Goal: Transaction & Acquisition: Book appointment/travel/reservation

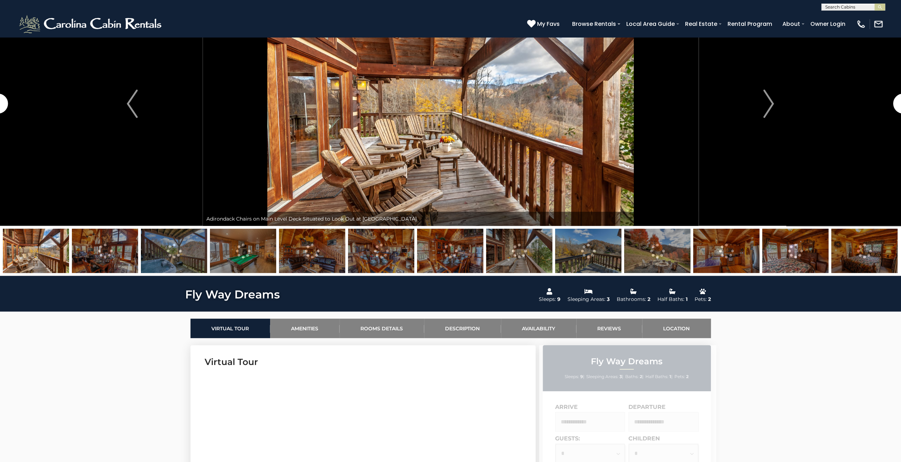
scroll to position [177, 0]
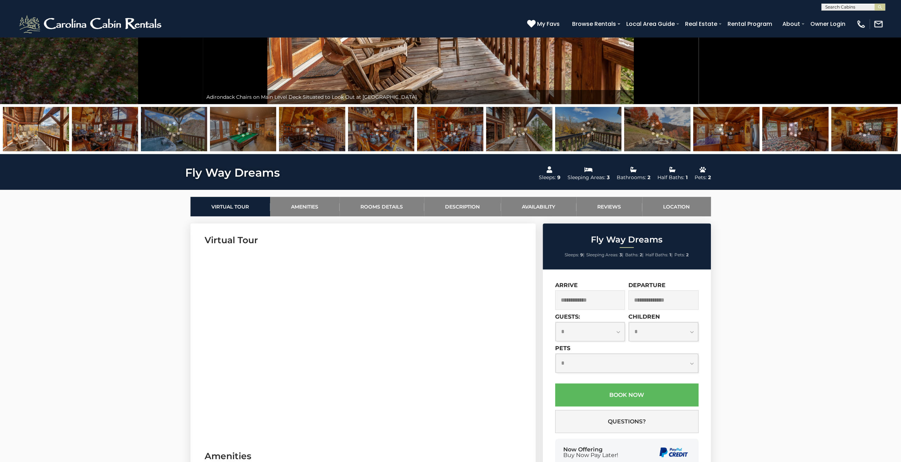
click at [574, 301] on input "text" at bounding box center [590, 299] width 70 height 19
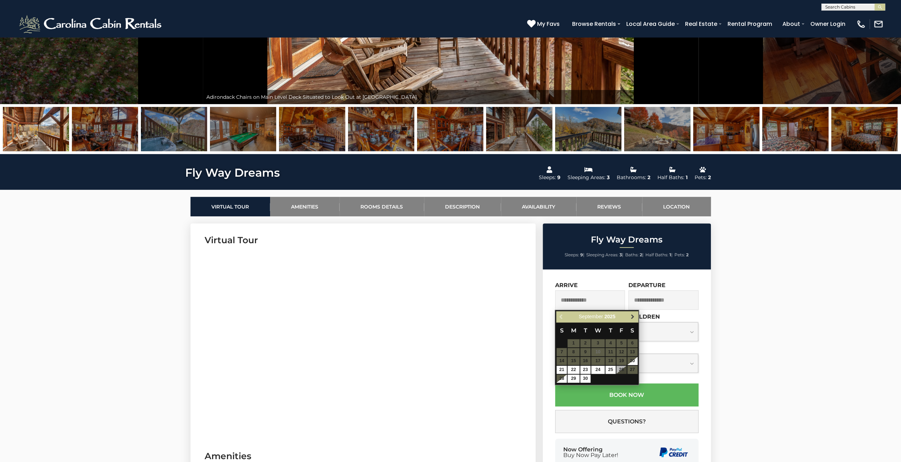
click at [634, 316] on span "Next" at bounding box center [633, 317] width 6 height 6
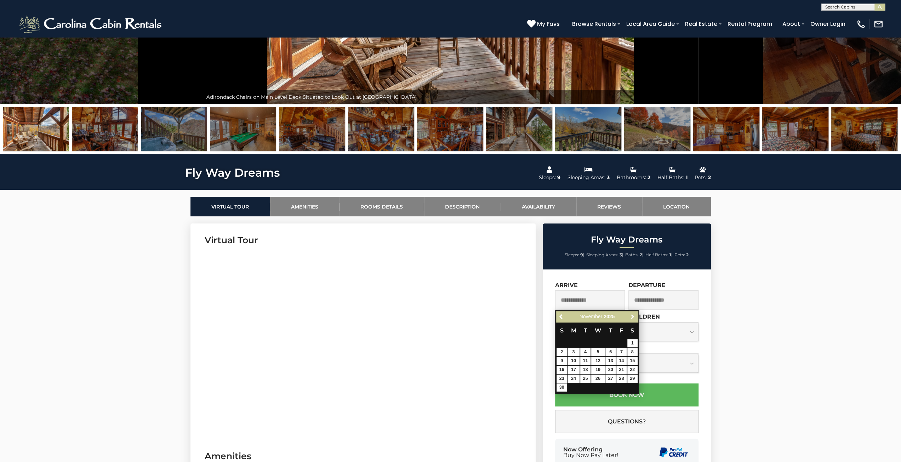
click at [634, 316] on span "Next" at bounding box center [633, 317] width 6 height 6
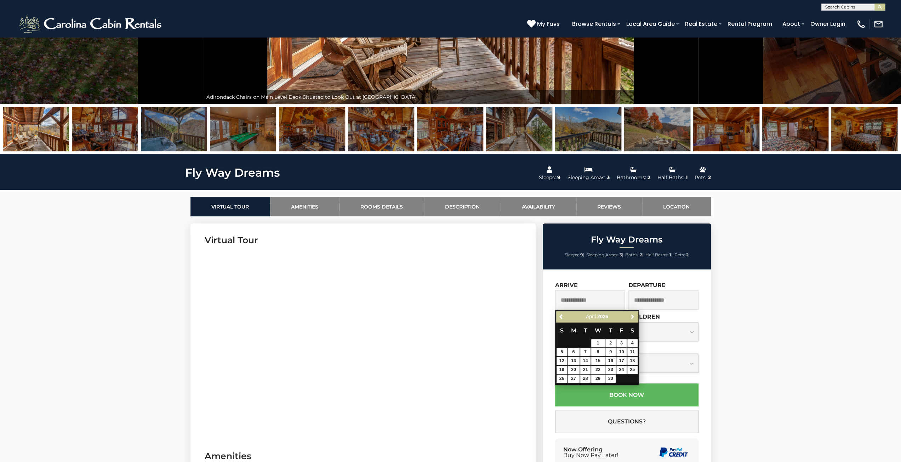
click at [634, 316] on span "Next" at bounding box center [633, 317] width 6 height 6
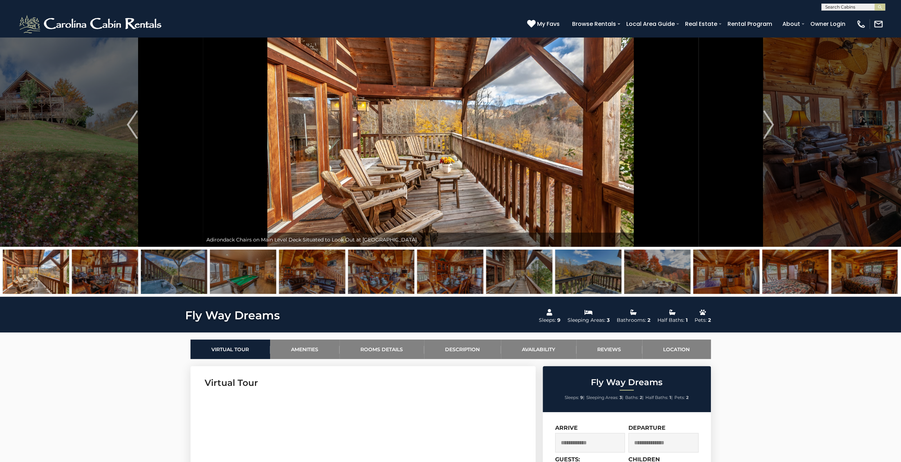
scroll to position [0, 0]
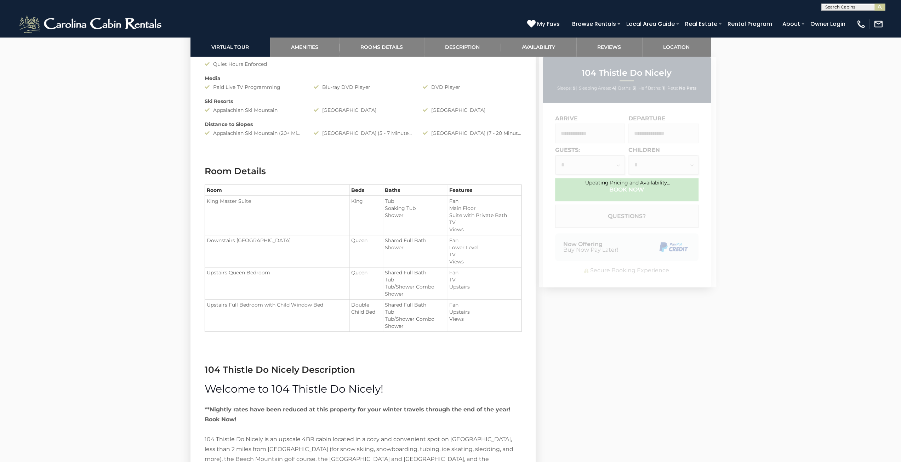
scroll to position [850, 0]
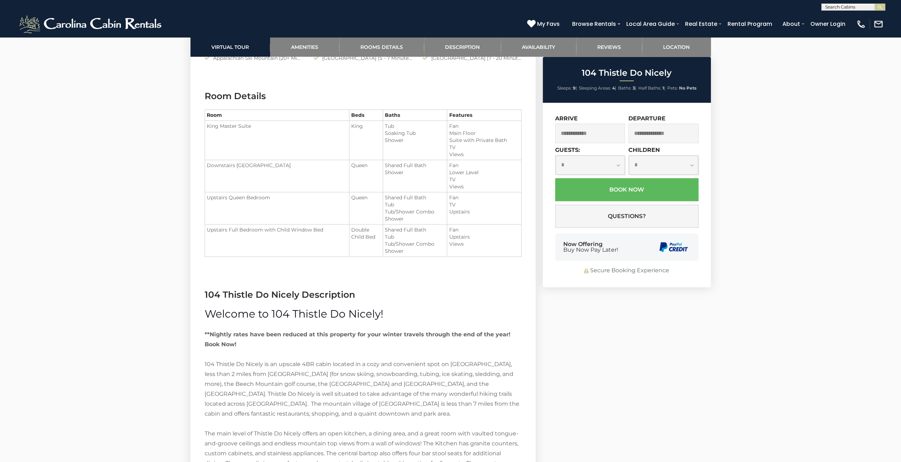
drag, startPoint x: 350, startPoint y: 131, endPoint x: 412, endPoint y: 229, distance: 116.0
click at [412, 229] on tbody "King Master Suite King Tub Soaking Tub Downstairs [GEOGRAPHIC_DATA]" at bounding box center [363, 189] width 316 height 136
click at [412, 229] on li "Shared Full Bath" at bounding box center [415, 229] width 60 height 7
drag, startPoint x: 392, startPoint y: 221, endPoint x: 288, endPoint y: 152, distance: 124.4
click at [298, 161] on tbody "King Master Suite King Tub Soaking Tub Downstairs Queen Bedroom" at bounding box center [363, 189] width 316 height 136
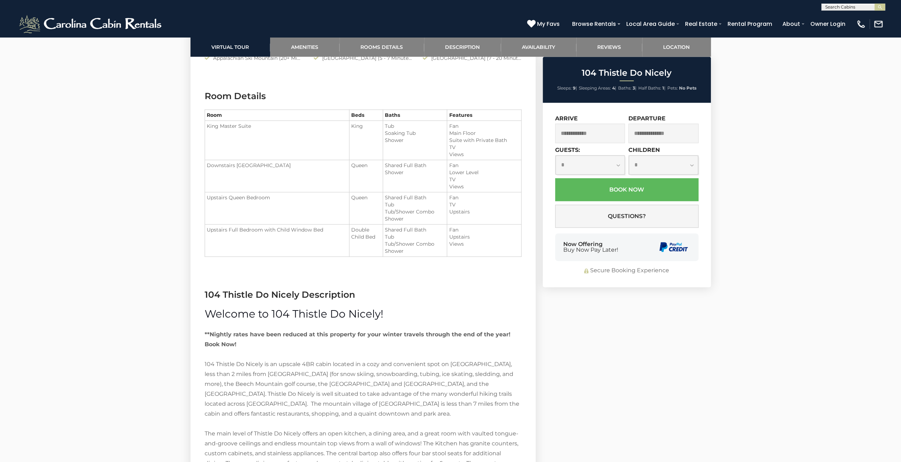
click at [286, 150] on td "King Master Suite" at bounding box center [277, 140] width 145 height 39
drag, startPoint x: 273, startPoint y: 138, endPoint x: 410, endPoint y: 238, distance: 169.6
click at [410, 238] on tbody "King Master Suite King Tub Soaking Tub Downstairs Queen Bedroom" at bounding box center [363, 189] width 316 height 136
click at [410, 238] on li "Tub" at bounding box center [415, 236] width 60 height 7
drag, startPoint x: 428, startPoint y: 245, endPoint x: 282, endPoint y: 149, distance: 175.2
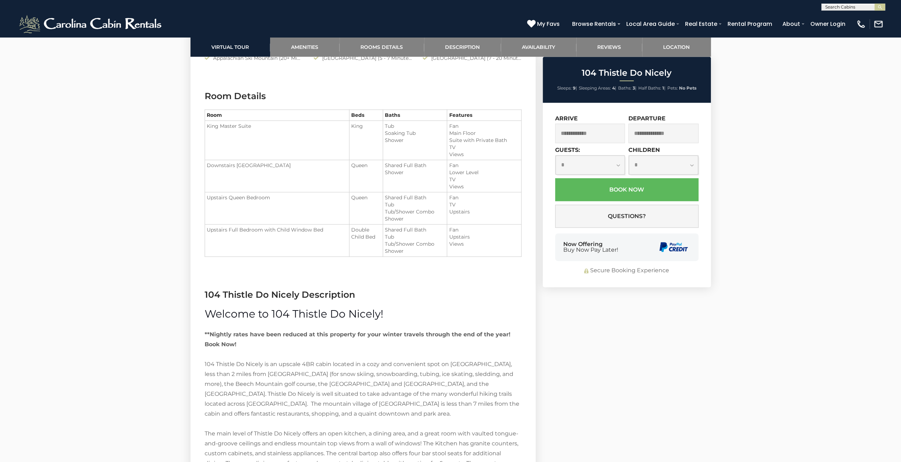
click at [288, 154] on tbody "King Master Suite King Tub Soaking Tub Downstairs Queen Bedroom" at bounding box center [363, 189] width 316 height 136
click at [444, 261] on section "Room Details Room Beds Baths Features King Master Suite King" at bounding box center [362, 178] width 345 height 199
drag, startPoint x: 445, startPoint y: 261, endPoint x: 306, endPoint y: 154, distance: 175.2
click at [320, 166] on section "Room Details Room Beds Baths Features King Master Suite King" at bounding box center [362, 178] width 345 height 199
drag, startPoint x: 284, startPoint y: 130, endPoint x: 451, endPoint y: 258, distance: 210.6
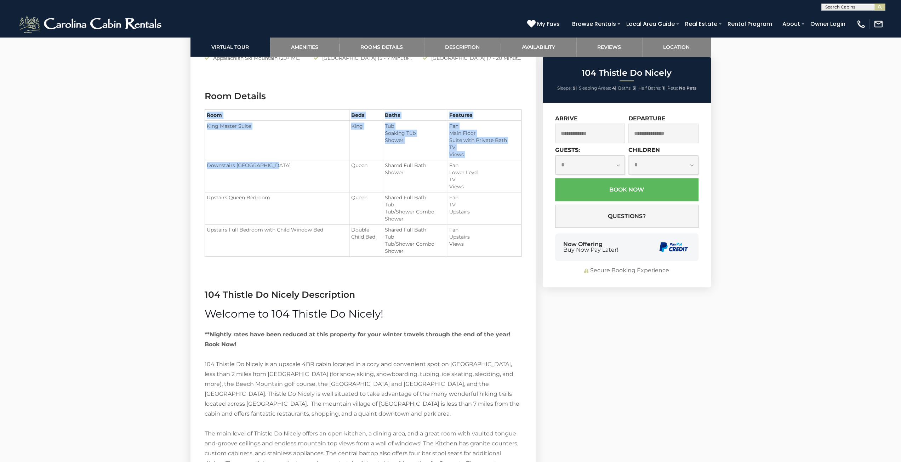
click at [442, 252] on tbody "King Master Suite King Tub Soaking Tub Downstairs Queen Bedroom" at bounding box center [363, 189] width 316 height 136
click at [451, 258] on section "Room Details Room Beds Baths Features King Master Suite King" at bounding box center [362, 178] width 345 height 199
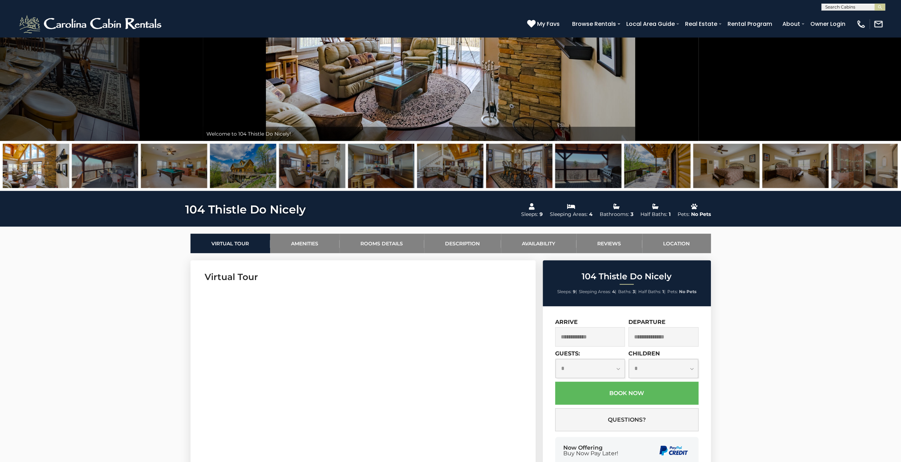
scroll to position [36, 0]
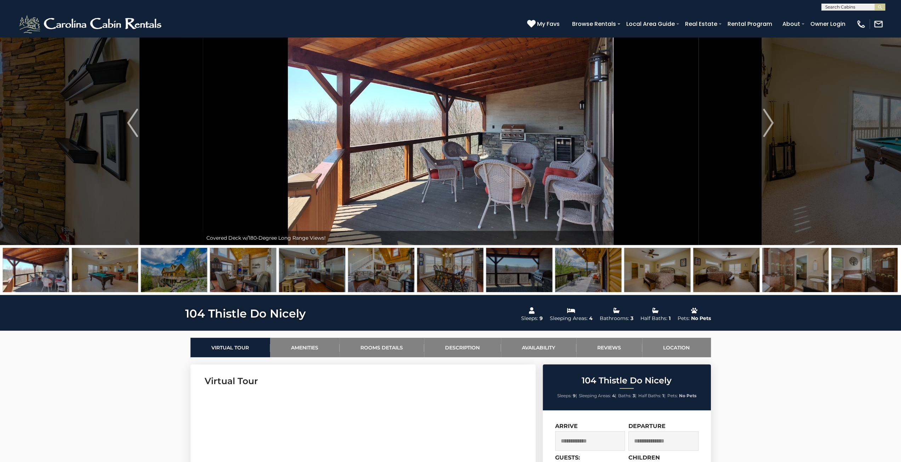
drag, startPoint x: 722, startPoint y: 264, endPoint x: 511, endPoint y: 244, distance: 211.6
click at [483, 246] on div at bounding box center [450, 270] width 901 height 50
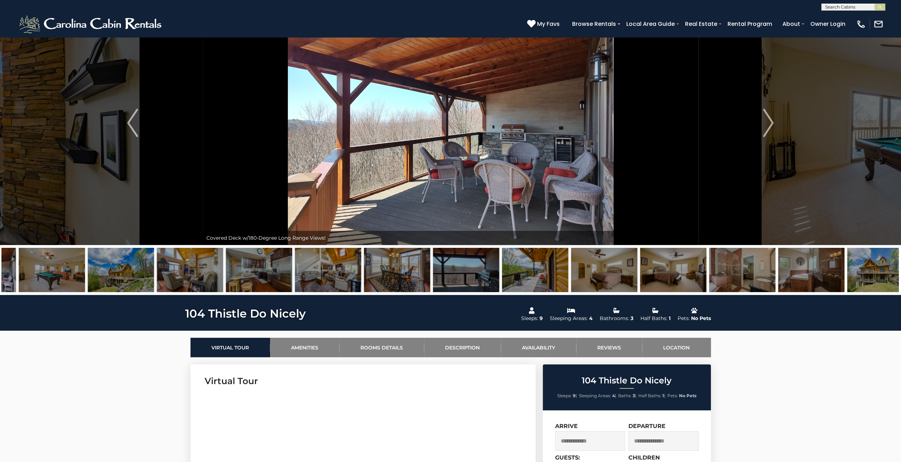
drag, startPoint x: 690, startPoint y: 274, endPoint x: 623, endPoint y: 276, distance: 67.3
click at [640, 274] on img at bounding box center [673, 270] width 66 height 44
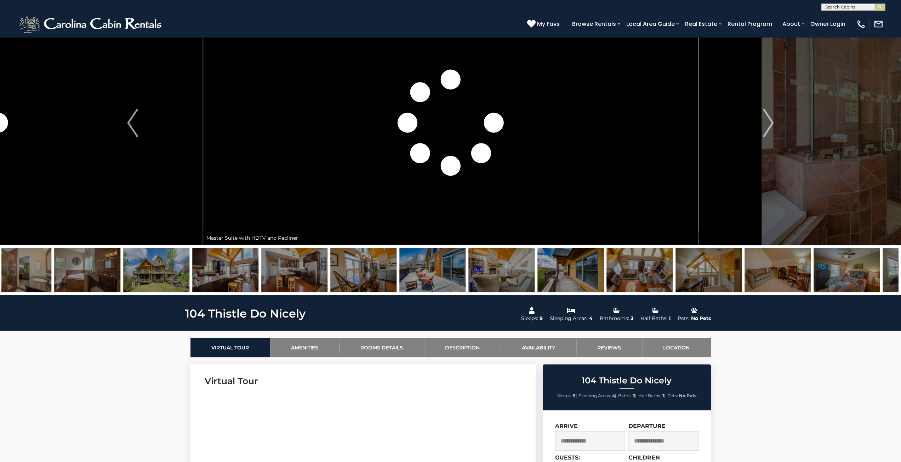
drag, startPoint x: 743, startPoint y: 275, endPoint x: 606, endPoint y: 271, distance: 137.4
click at [633, 271] on img at bounding box center [639, 270] width 66 height 44
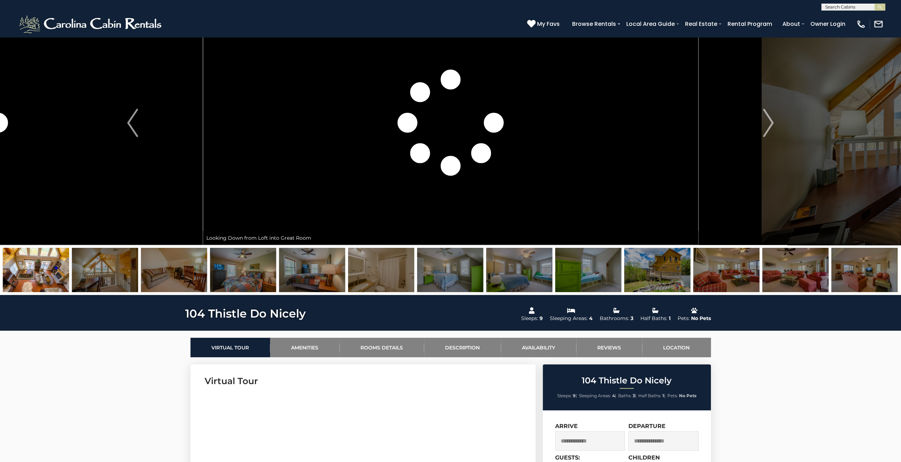
click at [573, 274] on img at bounding box center [588, 270] width 66 height 44
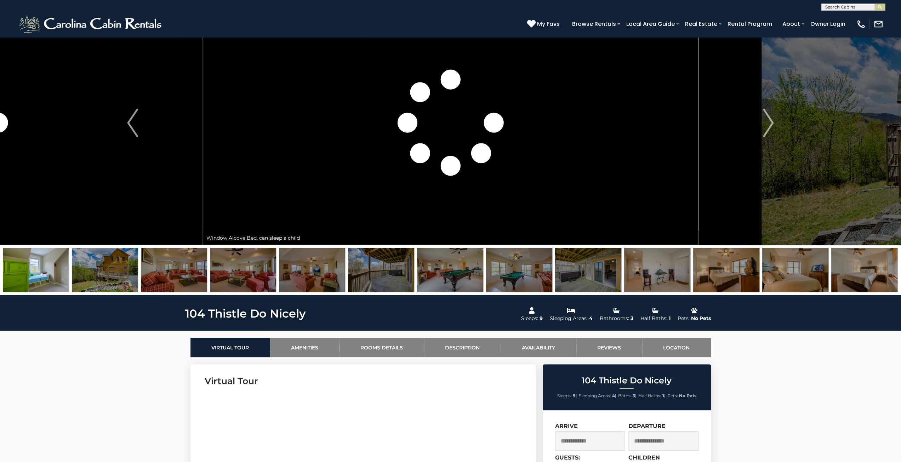
drag, startPoint x: 127, startPoint y: 267, endPoint x: 426, endPoint y: 265, distance: 299.5
click at [426, 265] on div at bounding box center [726, 270] width 7248 height 44
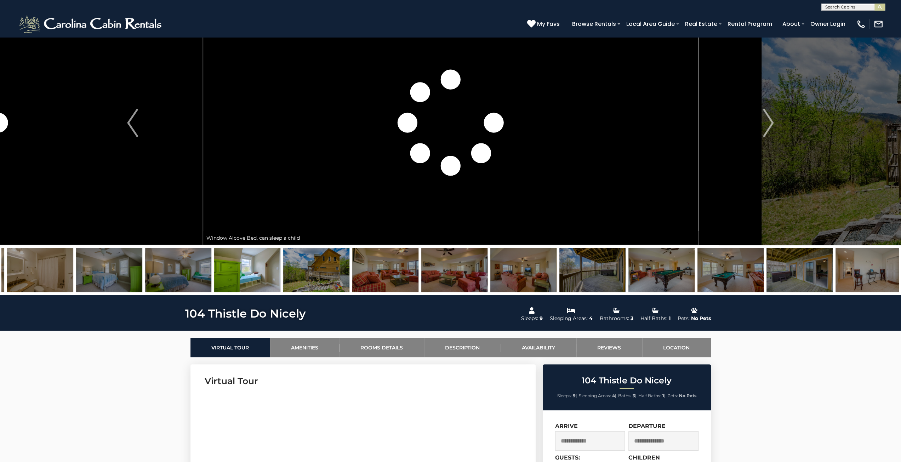
drag, startPoint x: 119, startPoint y: 265, endPoint x: 369, endPoint y: 271, distance: 250.0
click at [349, 270] on img at bounding box center [316, 270] width 66 height 44
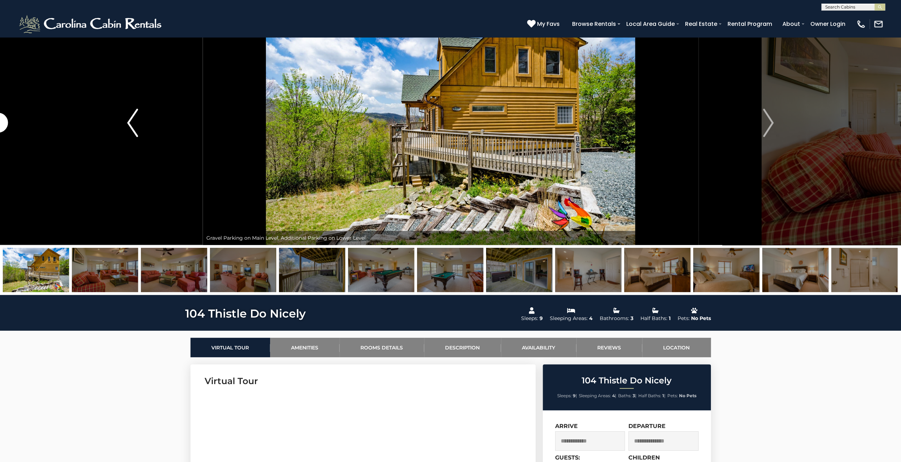
click at [137, 121] on img "Previous" at bounding box center [132, 123] width 11 height 28
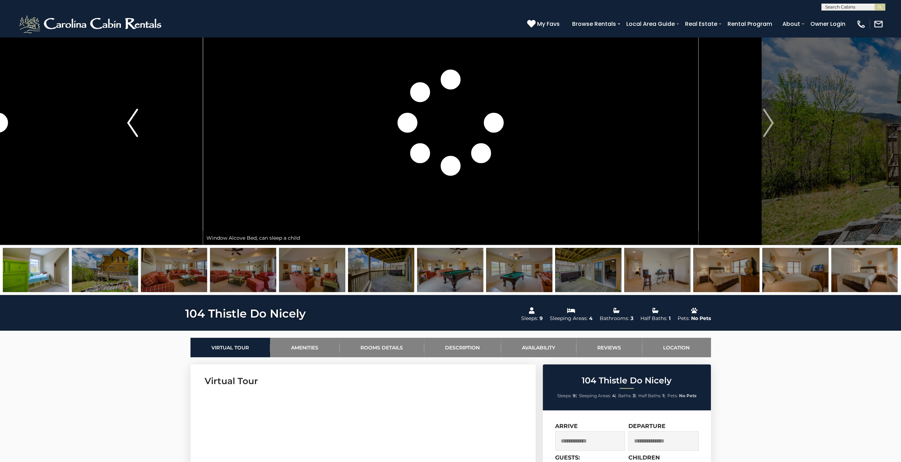
click at [137, 121] on img "Previous" at bounding box center [132, 123] width 11 height 28
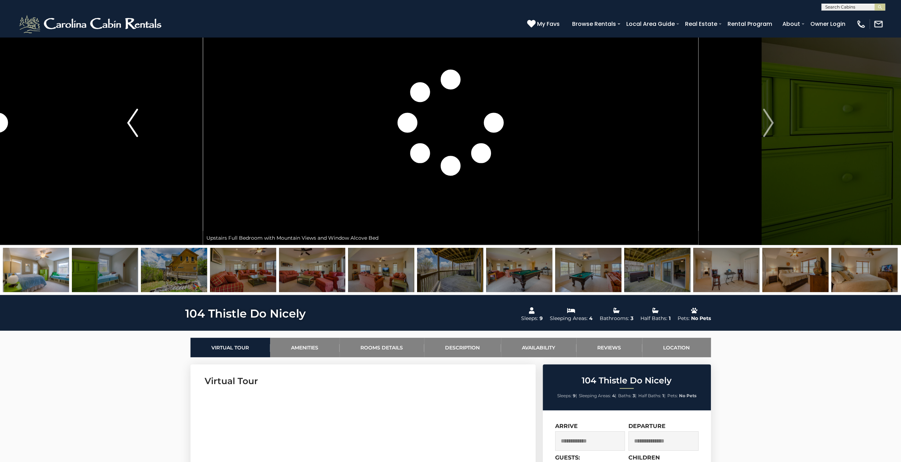
click at [137, 121] on img "Previous" at bounding box center [132, 123] width 11 height 28
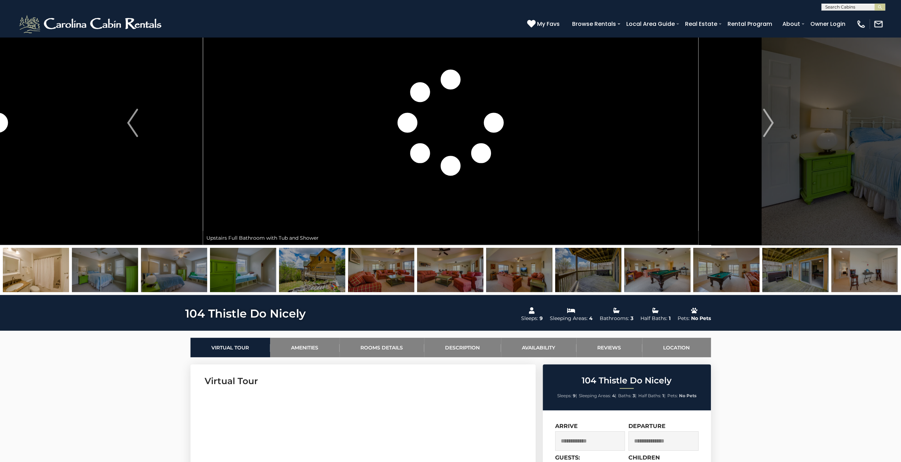
click at [123, 267] on img at bounding box center [105, 270] width 66 height 44
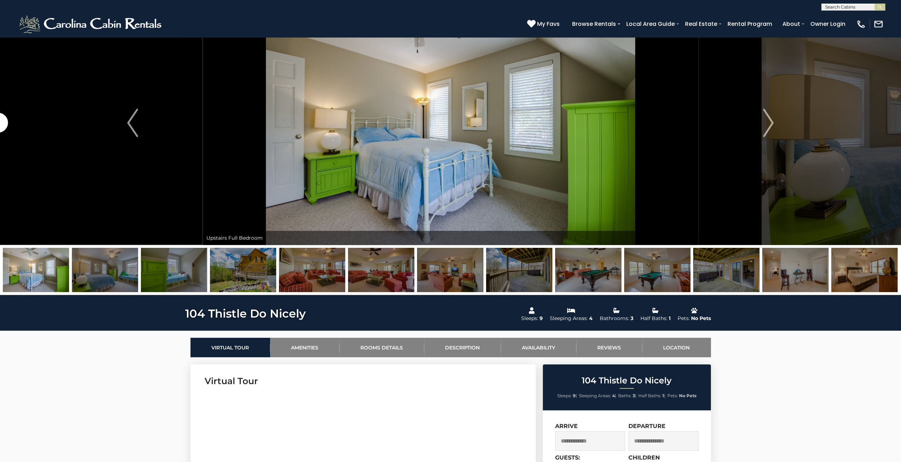
drag, startPoint x: 38, startPoint y: 368, endPoint x: 63, endPoint y: 364, distance: 24.9
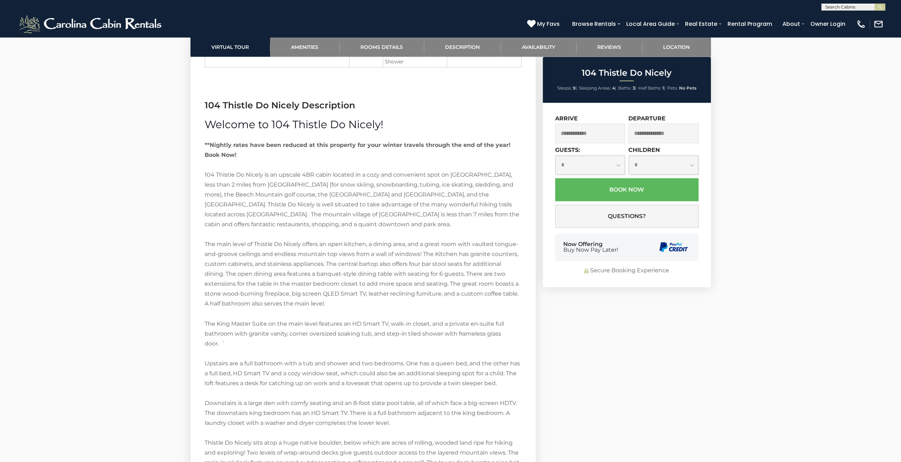
scroll to position [1240, 0]
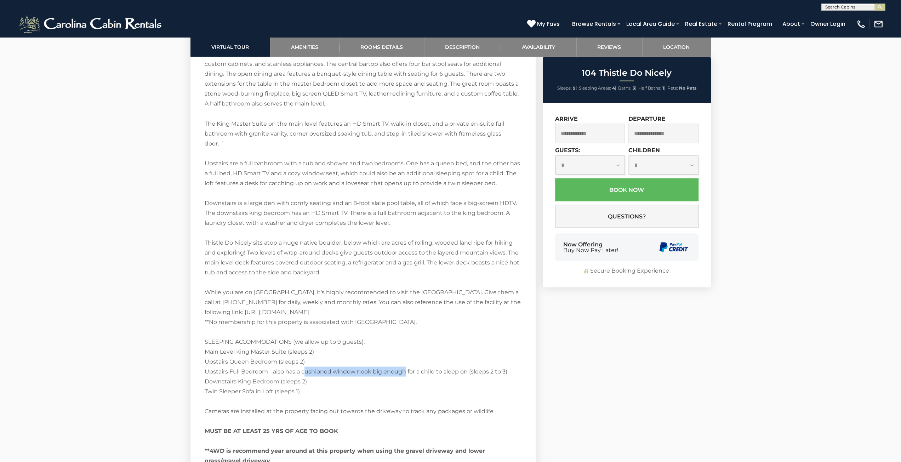
drag, startPoint x: 326, startPoint y: 368, endPoint x: 439, endPoint y: 367, distance: 112.9
click at [427, 367] on p "104 Thistle Do Nicely is an upscale 4BR cabin located in a cozy and convenient …" at bounding box center [363, 247] width 317 height 555
click at [470, 366] on p "104 Thistle Do Nicely is an upscale 4BR cabin located in a cozy and convenient …" at bounding box center [363, 247] width 317 height 555
drag, startPoint x: 498, startPoint y: 368, endPoint x: 378, endPoint y: 368, distance: 120.3
click at [378, 368] on p "104 Thistle Do Nicely is an upscale 4BR cabin located in a cozy and convenient …" at bounding box center [363, 247] width 317 height 555
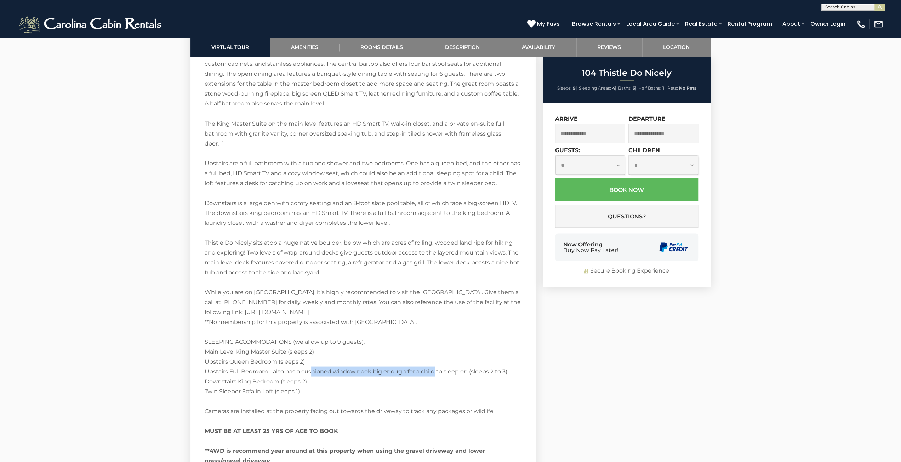
drag, startPoint x: 312, startPoint y: 371, endPoint x: 438, endPoint y: 372, distance: 126.0
click at [438, 372] on p "104 Thistle Do Nicely is an upscale 4BR cabin located in a cozy and convenient …" at bounding box center [363, 247] width 317 height 555
click at [459, 372] on p "104 Thistle Do Nicely is an upscale 4BR cabin located in a cozy and convenient …" at bounding box center [363, 247] width 317 height 555
drag, startPoint x: 390, startPoint y: 361, endPoint x: 331, endPoint y: 358, distance: 58.5
click at [336, 358] on p "104 Thistle Do Nicely is an upscale 4BR cabin located in a cozy and convenient …" at bounding box center [363, 247] width 317 height 555
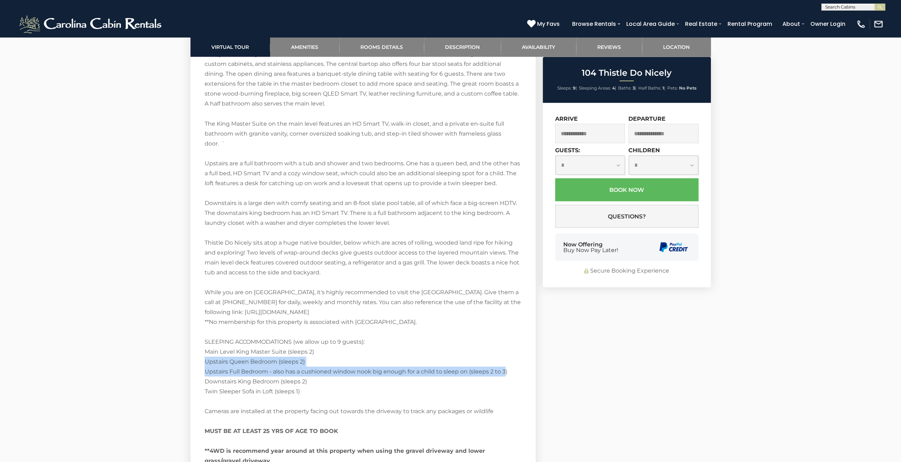
click at [301, 369] on p "104 Thistle Do Nicely is an upscale 4BR cabin located in a cozy and convenient …" at bounding box center [363, 247] width 317 height 555
drag, startPoint x: 298, startPoint y: 370, endPoint x: 433, endPoint y: 368, distance: 135.6
click at [404, 369] on p "104 Thistle Do Nicely is an upscale 4BR cabin located in a cozy and convenient …" at bounding box center [363, 247] width 317 height 555
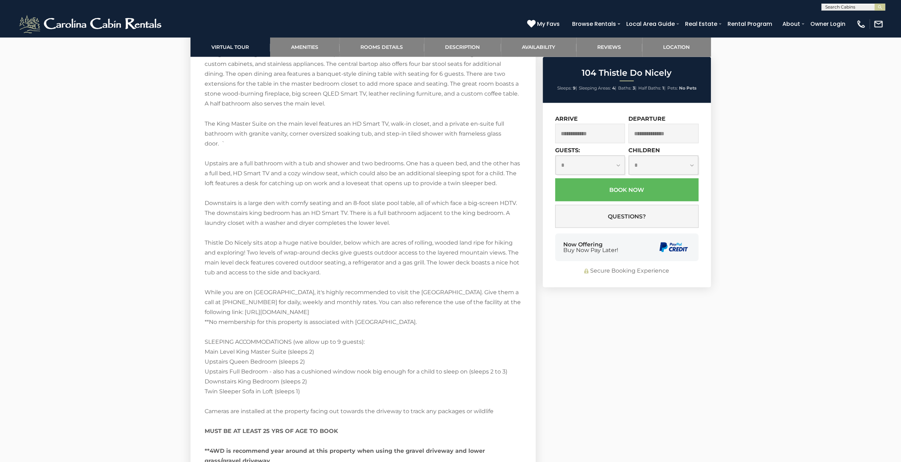
click at [486, 367] on p "104 Thistle Do Nicely is an upscale 4BR cabin located in a cozy and convenient …" at bounding box center [363, 247] width 317 height 555
drag, startPoint x: 436, startPoint y: 371, endPoint x: 382, endPoint y: 366, distance: 54.0
click at [385, 366] on p "104 Thistle Do Nicely is an upscale 4BR cabin located in a cozy and convenient …" at bounding box center [363, 247] width 317 height 555
drag, startPoint x: 382, startPoint y: 366, endPoint x: 368, endPoint y: 366, distance: 13.5
click at [380, 366] on p "104 Thistle Do Nicely is an upscale 4BR cabin located in a cozy and convenient …" at bounding box center [363, 247] width 317 height 555
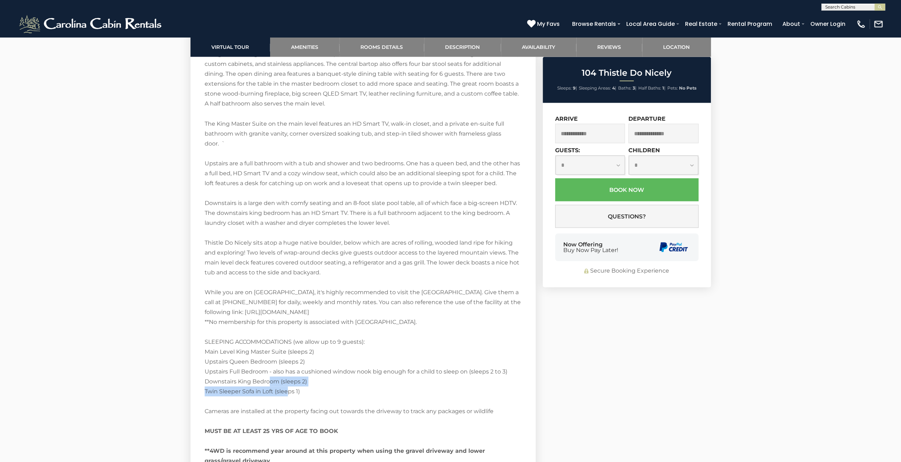
drag, startPoint x: 287, startPoint y: 393, endPoint x: 257, endPoint y: 361, distance: 44.1
click at [259, 364] on p "104 Thistle Do Nicely is an upscale 4BR cabin located in a cozy and convenient …" at bounding box center [363, 247] width 317 height 555
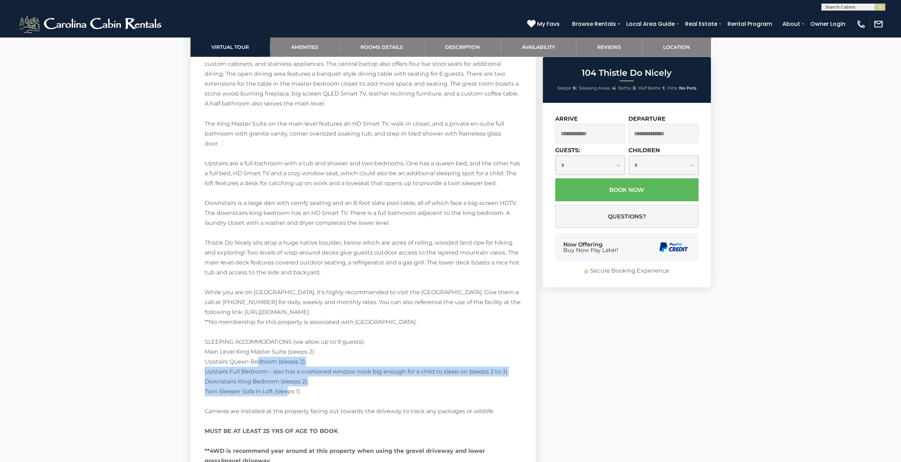
click at [257, 360] on p "104 Thistle Do Nicely is an upscale 4BR cabin located in a cozy and convenient …" at bounding box center [363, 247] width 317 height 555
drag, startPoint x: 257, startPoint y: 360, endPoint x: 306, endPoint y: 403, distance: 65.0
click at [306, 403] on p "104 Thistle Do Nicely is an upscale 4BR cabin located in a cozy and convenient …" at bounding box center [363, 247] width 317 height 555
click at [305, 397] on p "104 Thistle Do Nicely is an upscale 4BR cabin located in a cozy and convenient …" at bounding box center [363, 247] width 317 height 555
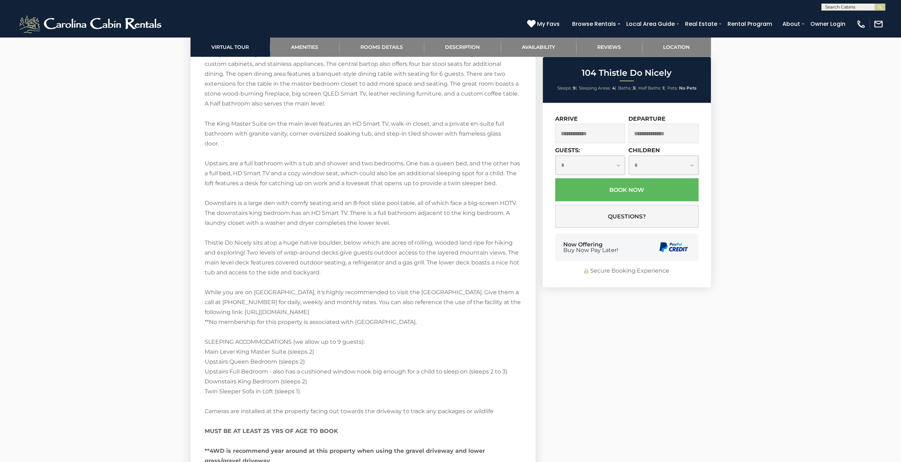
drag, startPoint x: 279, startPoint y: 381, endPoint x: 263, endPoint y: 363, distance: 24.1
click at [266, 367] on p "104 Thistle Do Nicely is an upscale 4BR cabin located in a cozy and convenient …" at bounding box center [363, 247] width 317 height 555
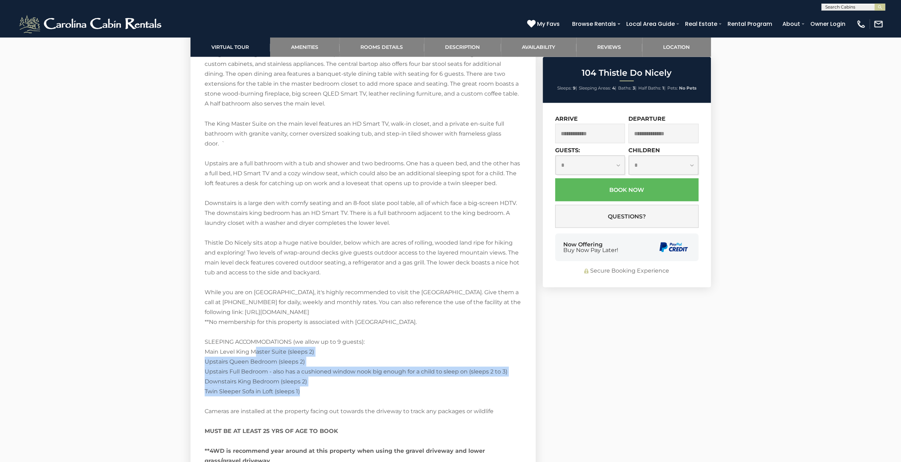
drag, startPoint x: 300, startPoint y: 387, endPoint x: 326, endPoint y: 412, distance: 36.1
click at [324, 410] on p "104 Thistle Do Nicely is an upscale 4BR cabin located in a cozy and convenient …" at bounding box center [363, 247] width 317 height 555
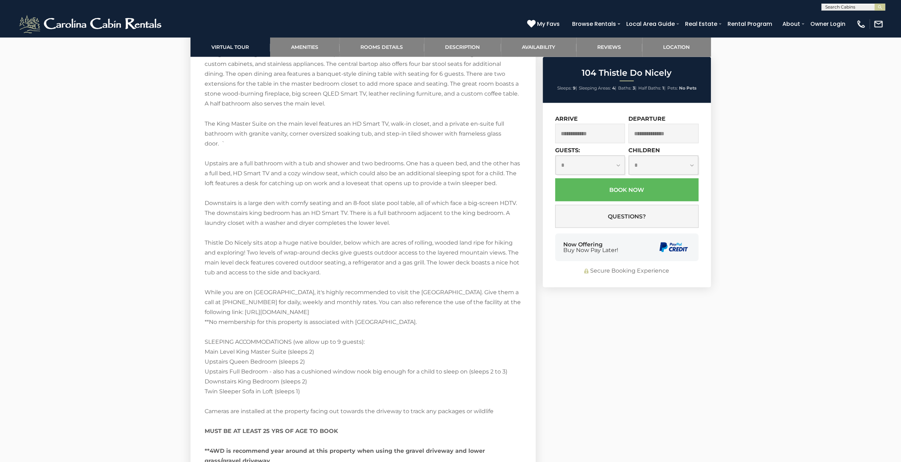
click at [326, 412] on p "104 Thistle Do Nicely is an upscale 4BR cabin located in a cozy and convenient …" at bounding box center [363, 247] width 317 height 555
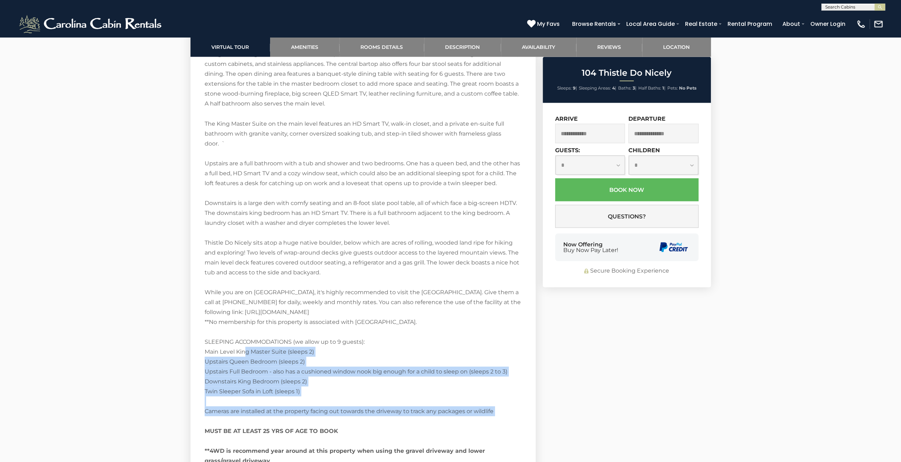
drag, startPoint x: 250, startPoint y: 353, endPoint x: 325, endPoint y: 425, distance: 104.4
click at [325, 425] on p "104 Thistle Do Nicely is an upscale 4BR cabin located in a cozy and convenient …" at bounding box center [363, 247] width 317 height 555
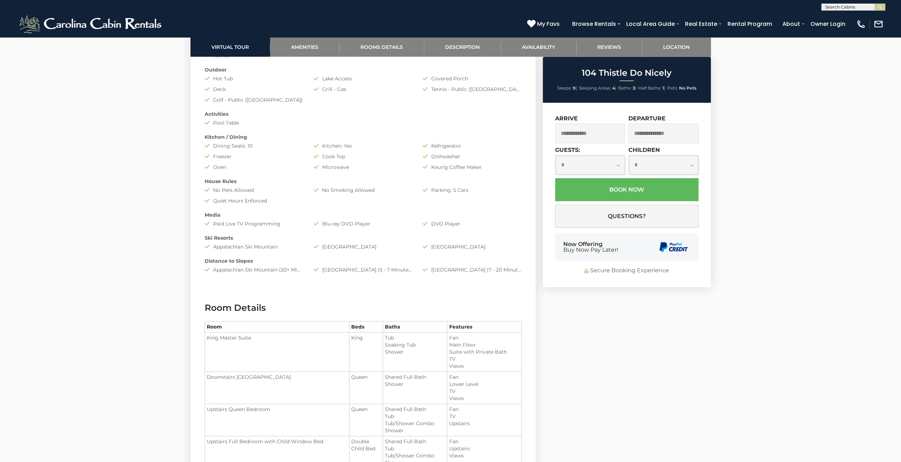
scroll to position [638, 0]
drag, startPoint x: 69, startPoint y: 270, endPoint x: 104, endPoint y: 270, distance: 34.7
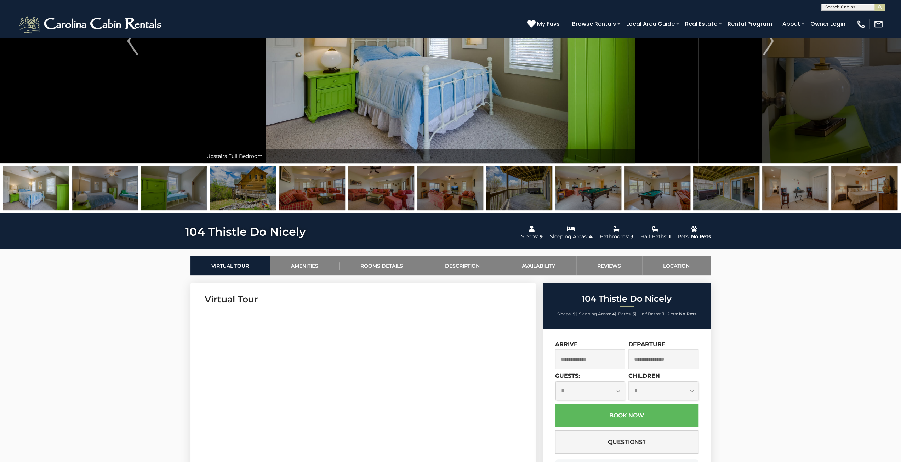
scroll to position [35, 0]
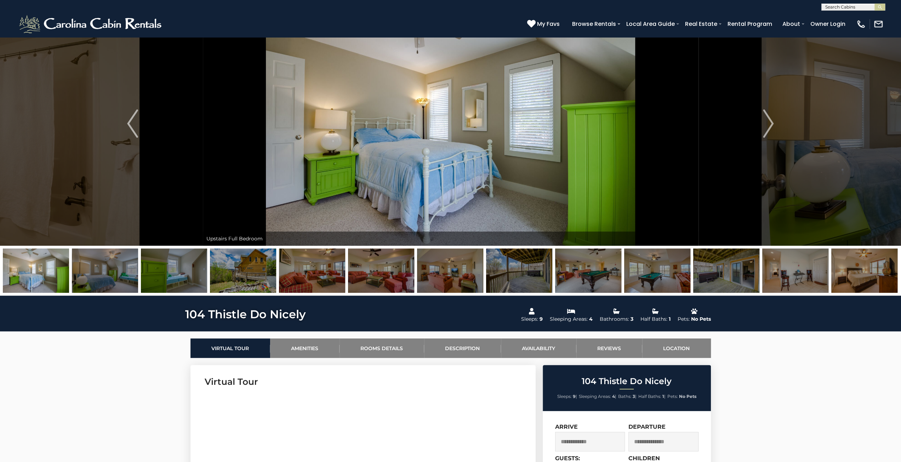
click at [711, 279] on img at bounding box center [726, 270] width 66 height 44
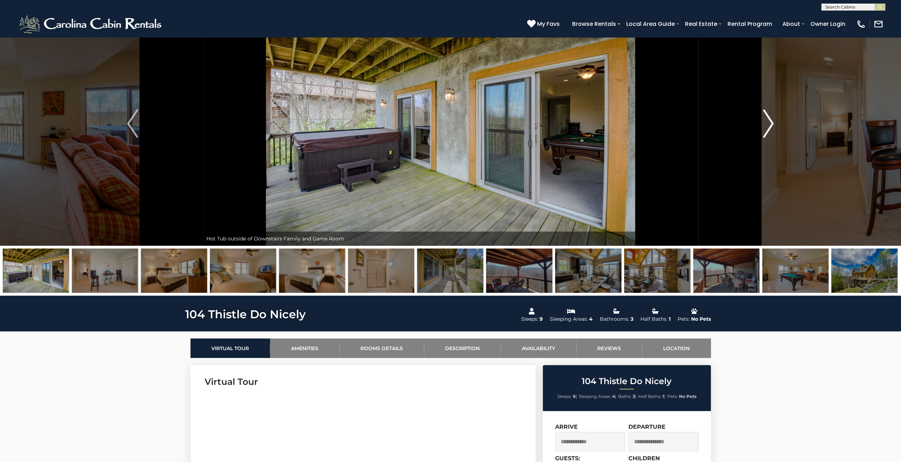
click at [768, 124] on img "Next" at bounding box center [768, 123] width 11 height 28
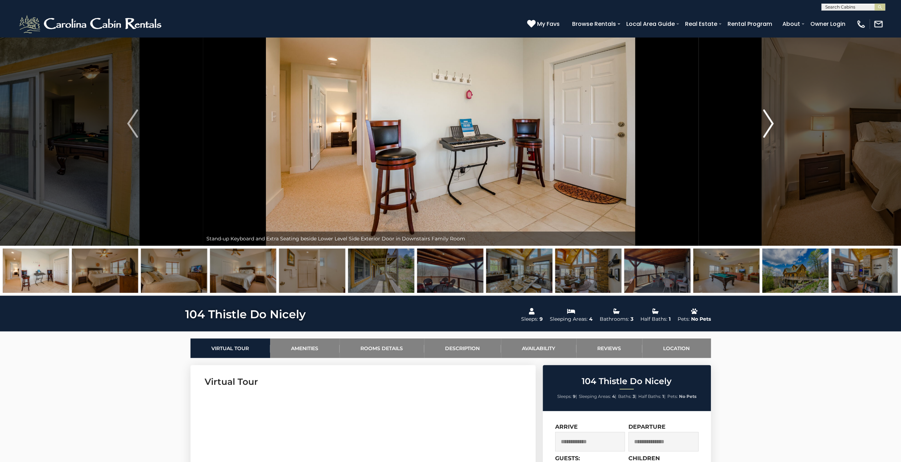
click at [768, 124] on img "Next" at bounding box center [768, 123] width 11 height 28
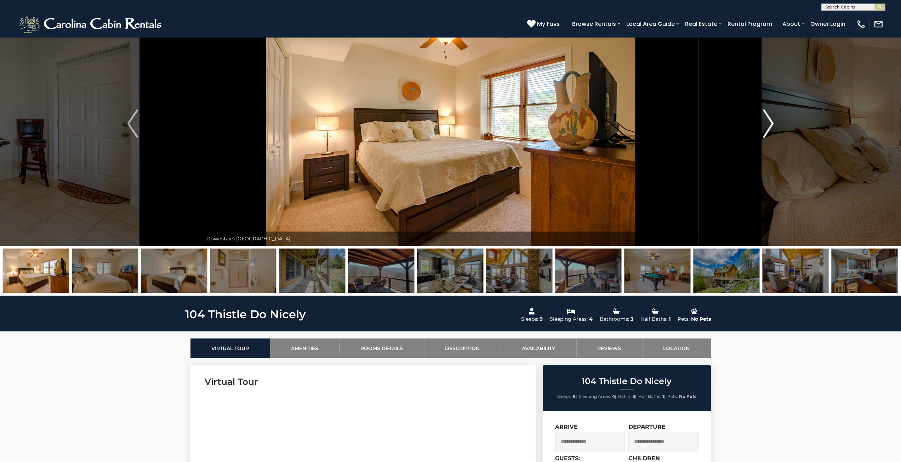
click at [768, 124] on img "Next" at bounding box center [768, 123] width 11 height 28
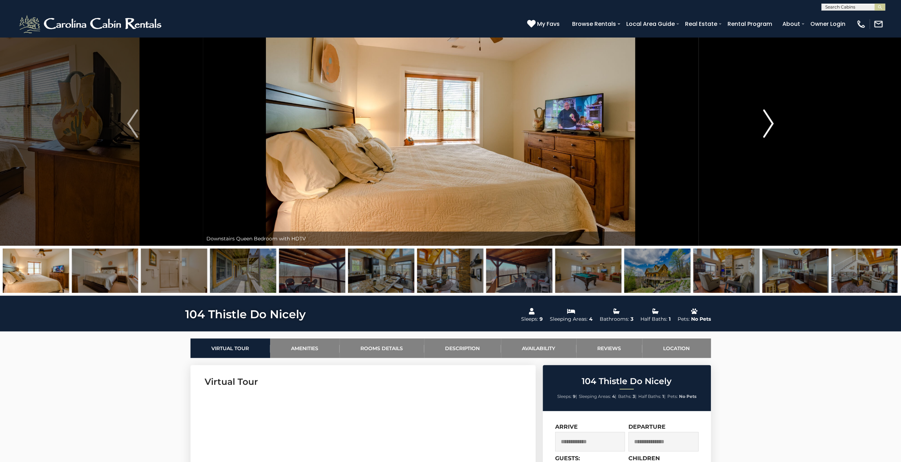
click at [768, 124] on img "Next" at bounding box center [768, 123] width 11 height 28
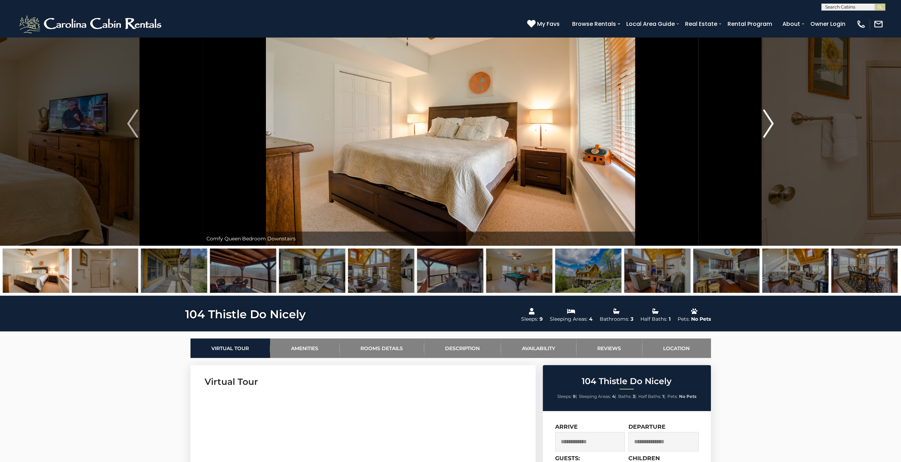
click at [768, 124] on img "Next" at bounding box center [768, 123] width 11 height 28
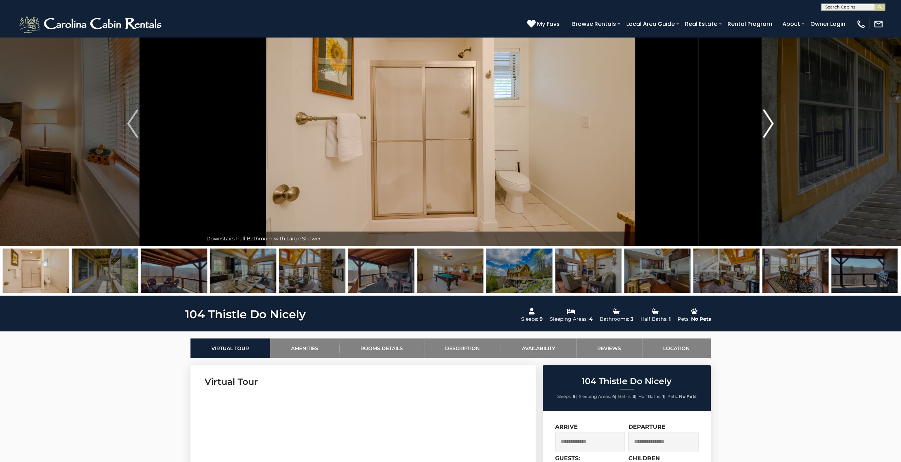
click at [768, 124] on img "Next" at bounding box center [768, 123] width 11 height 28
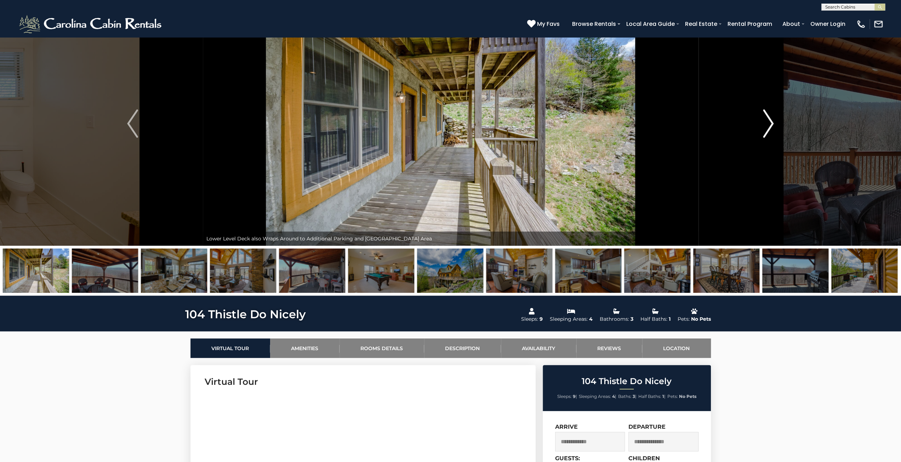
click at [768, 124] on img "Next" at bounding box center [768, 123] width 11 height 28
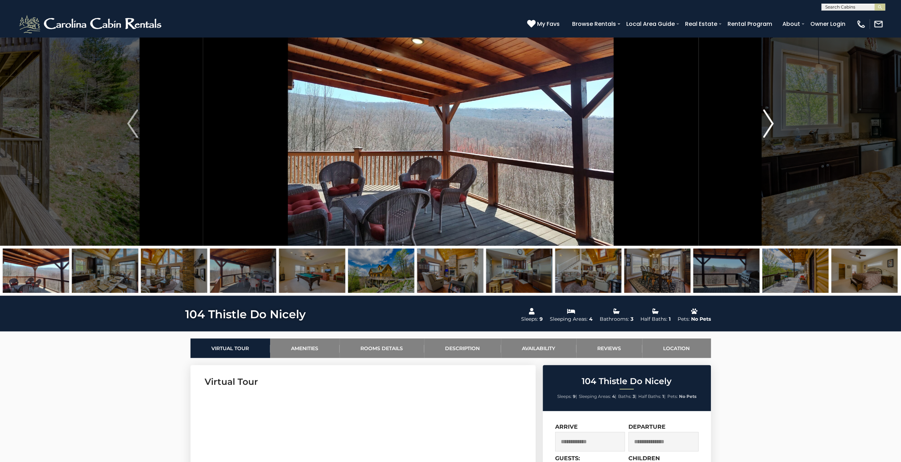
click at [768, 124] on img "Next" at bounding box center [768, 123] width 11 height 28
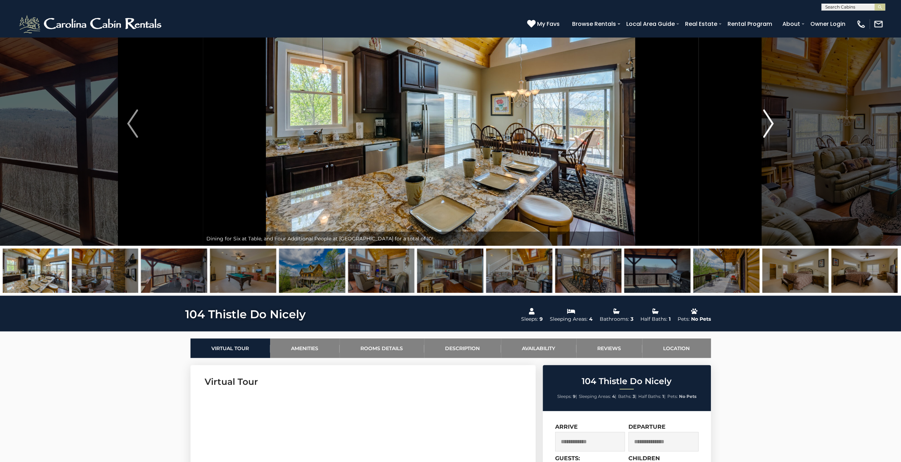
click at [768, 124] on img "Next" at bounding box center [768, 123] width 11 height 28
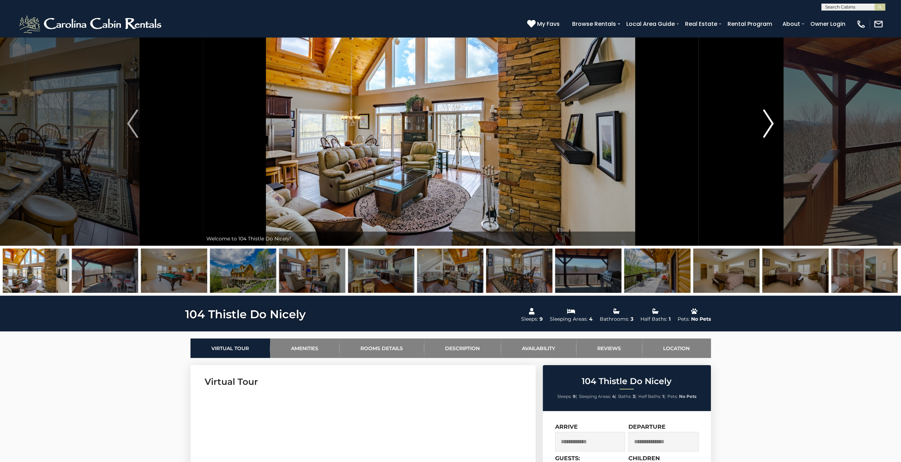
click at [768, 124] on img "Next" at bounding box center [768, 123] width 11 height 28
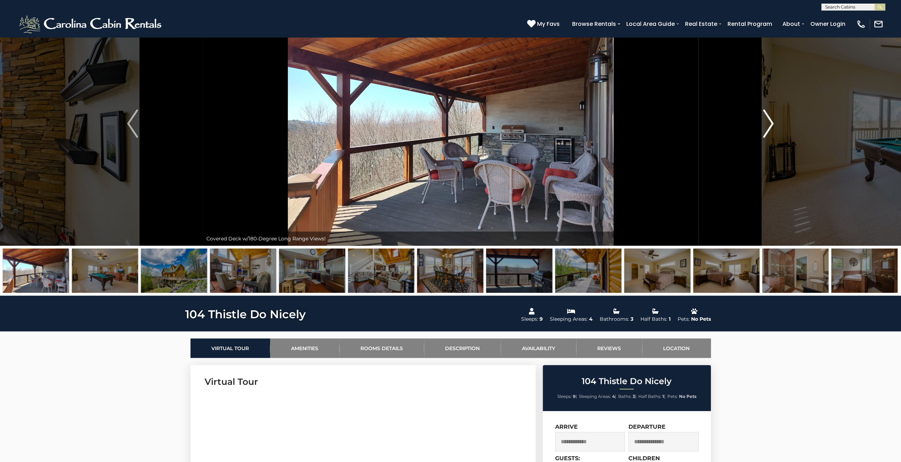
click at [768, 124] on img "Next" at bounding box center [768, 123] width 11 height 28
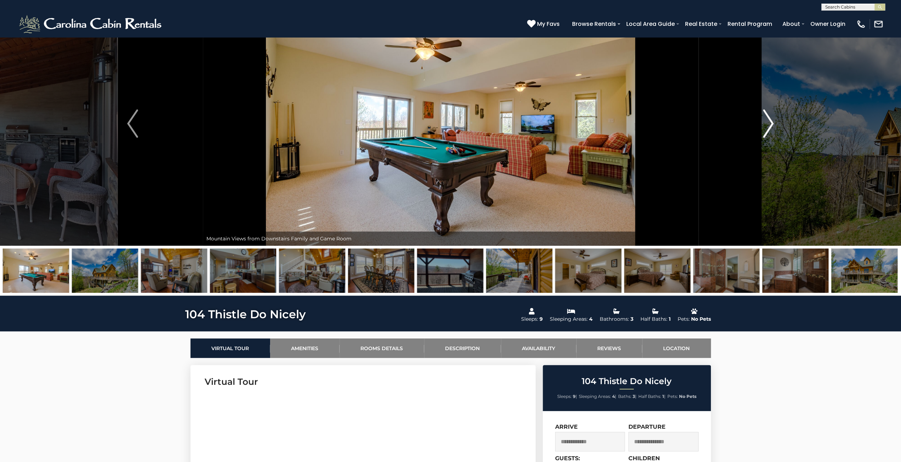
click at [768, 124] on img "Next" at bounding box center [768, 123] width 11 height 28
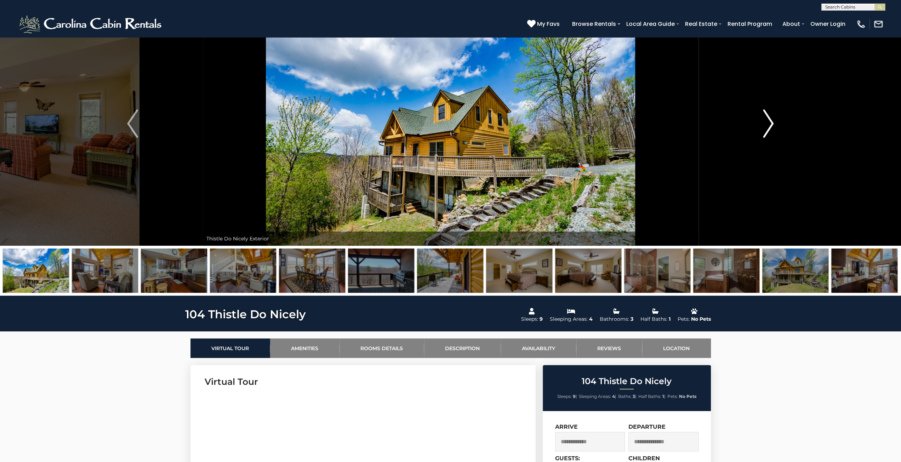
click at [768, 124] on img "Next" at bounding box center [768, 123] width 11 height 28
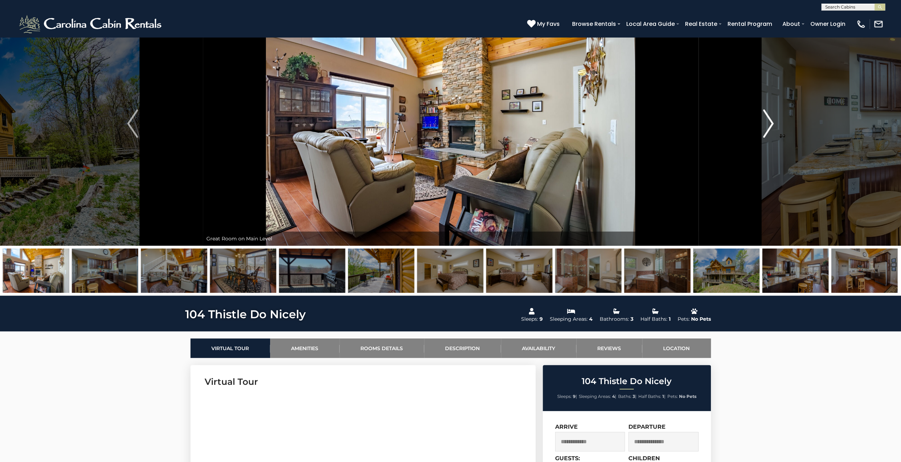
click at [768, 124] on img "Next" at bounding box center [768, 123] width 11 height 28
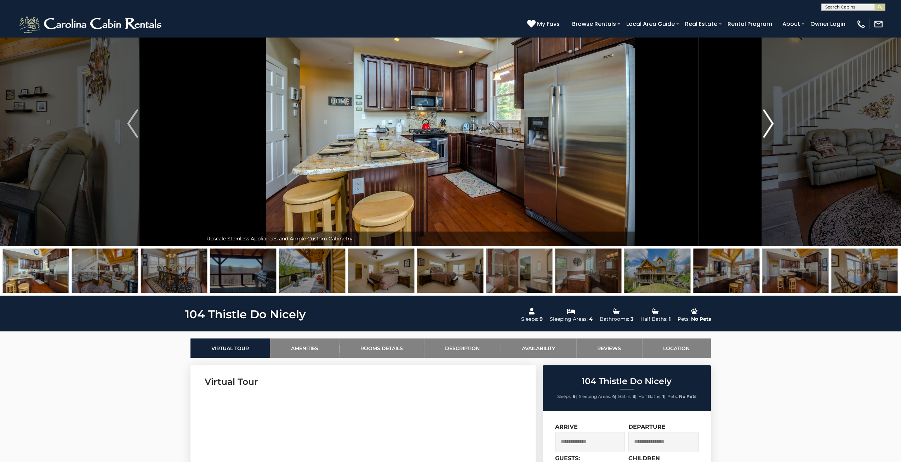
click at [768, 124] on img "Next" at bounding box center [768, 123] width 11 height 28
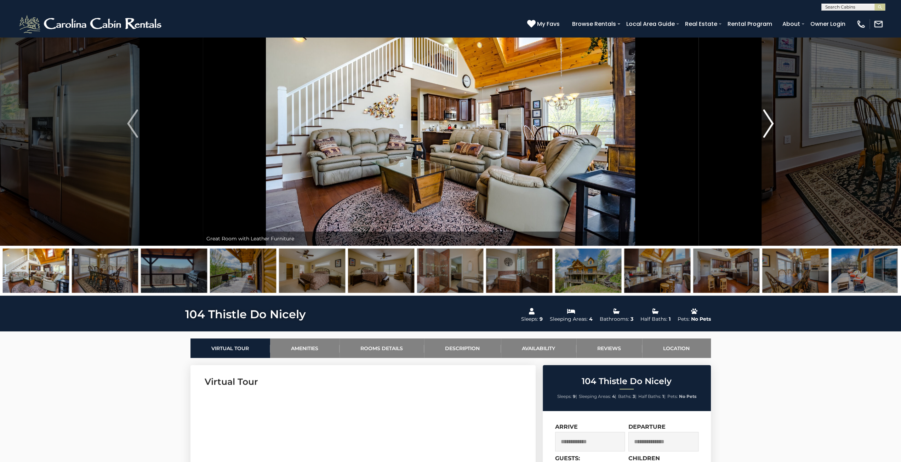
click at [768, 124] on img "Next" at bounding box center [768, 123] width 11 height 28
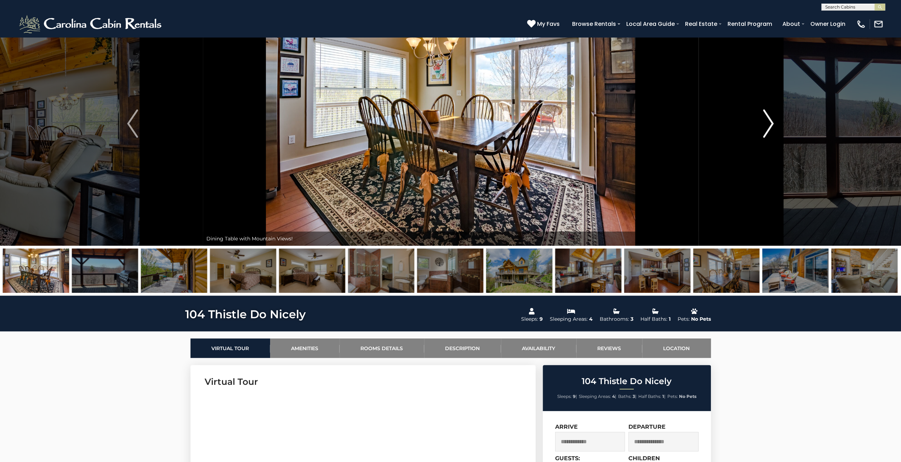
click at [768, 124] on img "Next" at bounding box center [768, 123] width 11 height 28
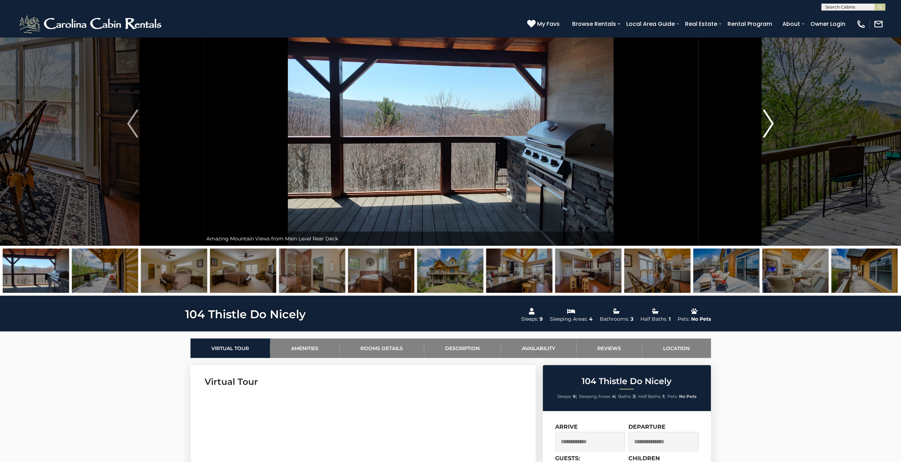
click at [768, 124] on img "Next" at bounding box center [768, 123] width 11 height 28
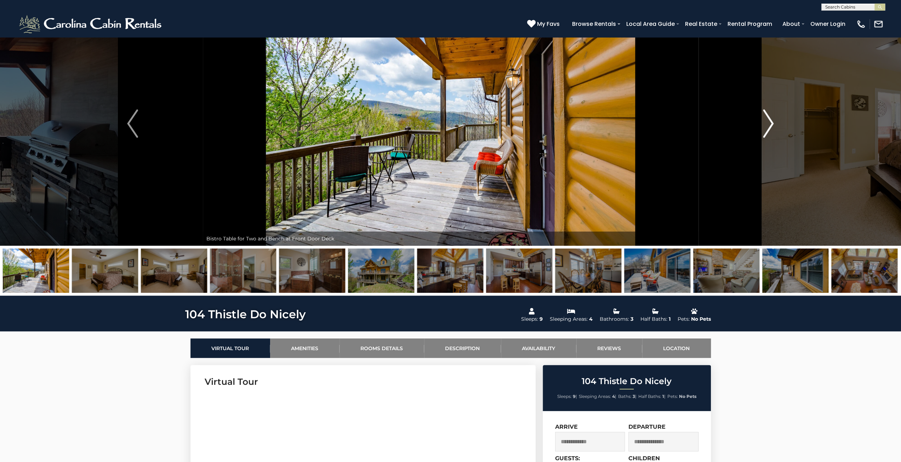
click at [768, 124] on img "Next" at bounding box center [768, 123] width 11 height 28
